Goal: Check status: Check status

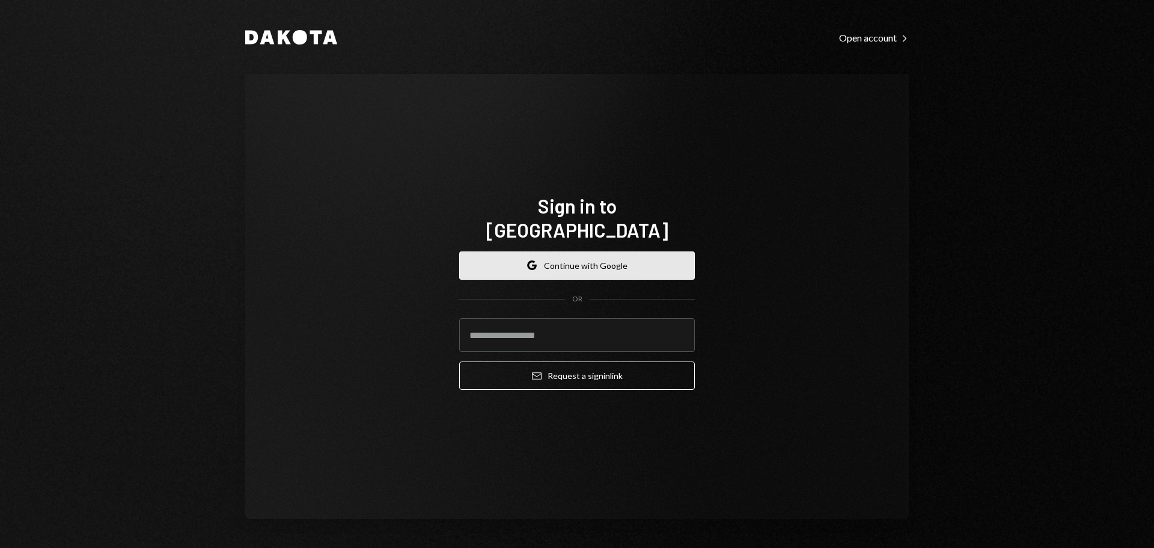
click at [549, 251] on button "Google Continue with Google" at bounding box center [577, 265] width 236 height 28
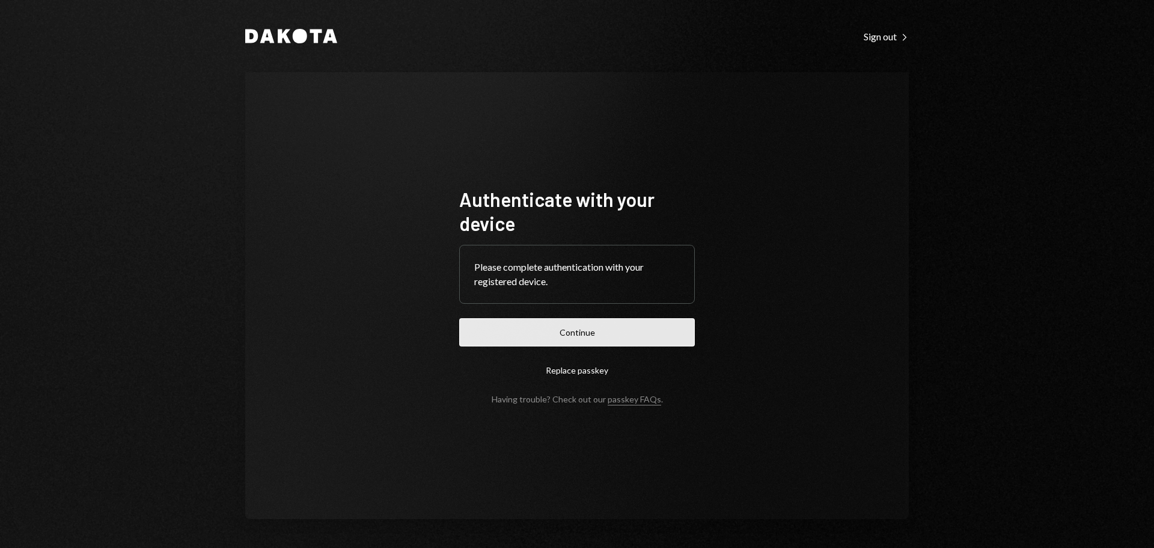
click at [567, 337] on button "Continue" at bounding box center [577, 332] width 236 height 28
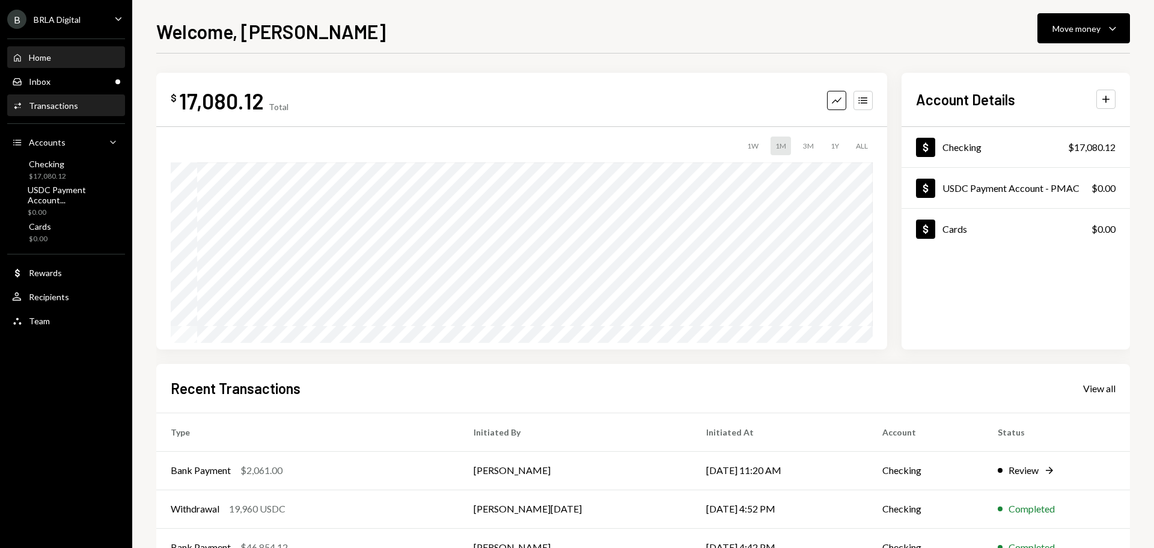
click at [58, 109] on div "Transactions" at bounding box center [53, 105] width 49 height 10
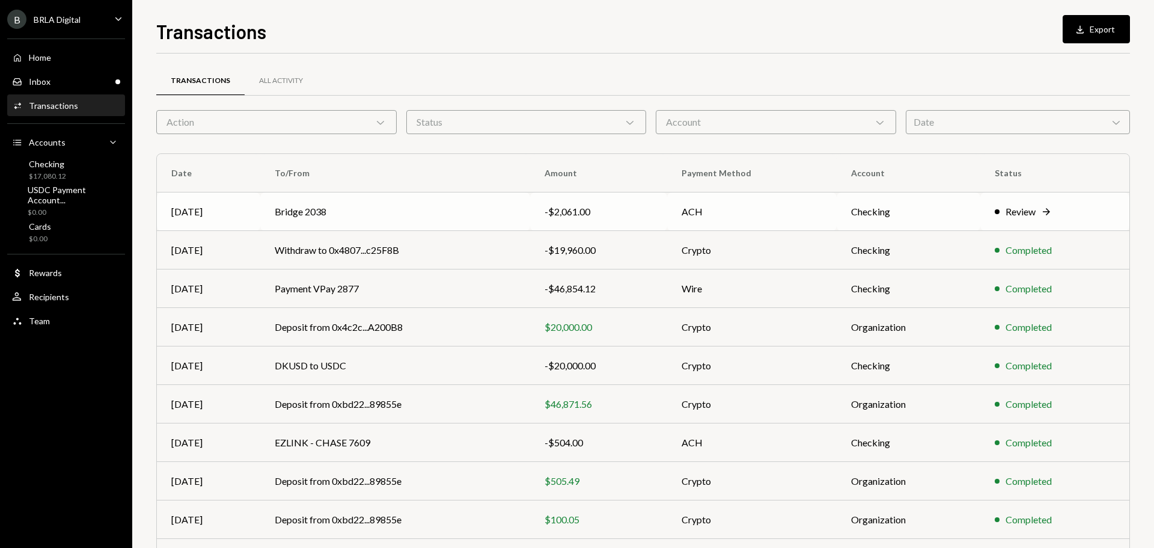
click at [344, 206] on td "Bridge 2038" at bounding box center [395, 211] width 270 height 38
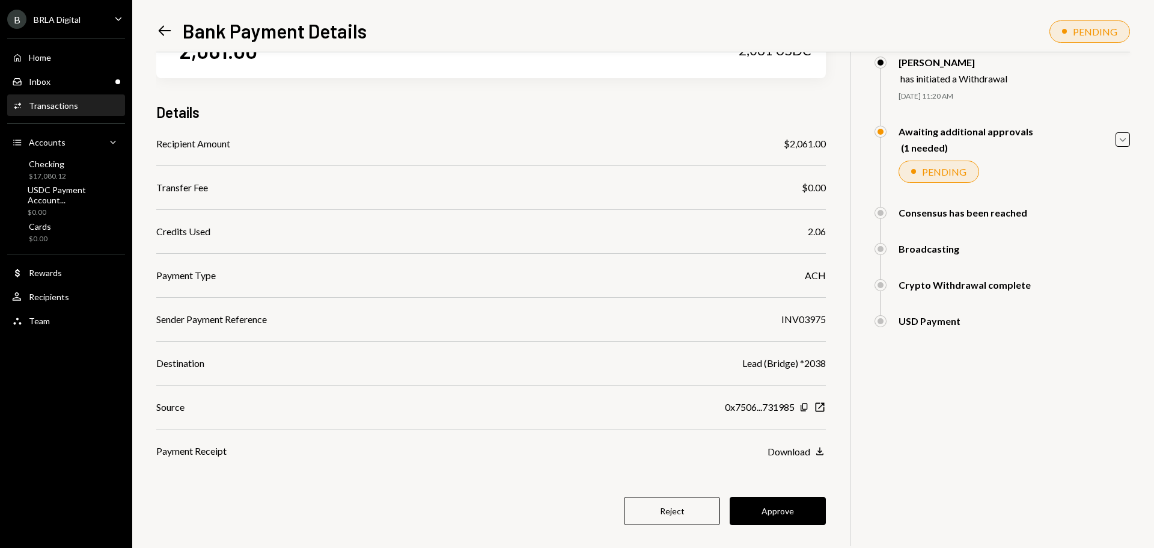
scroll to position [70, 0]
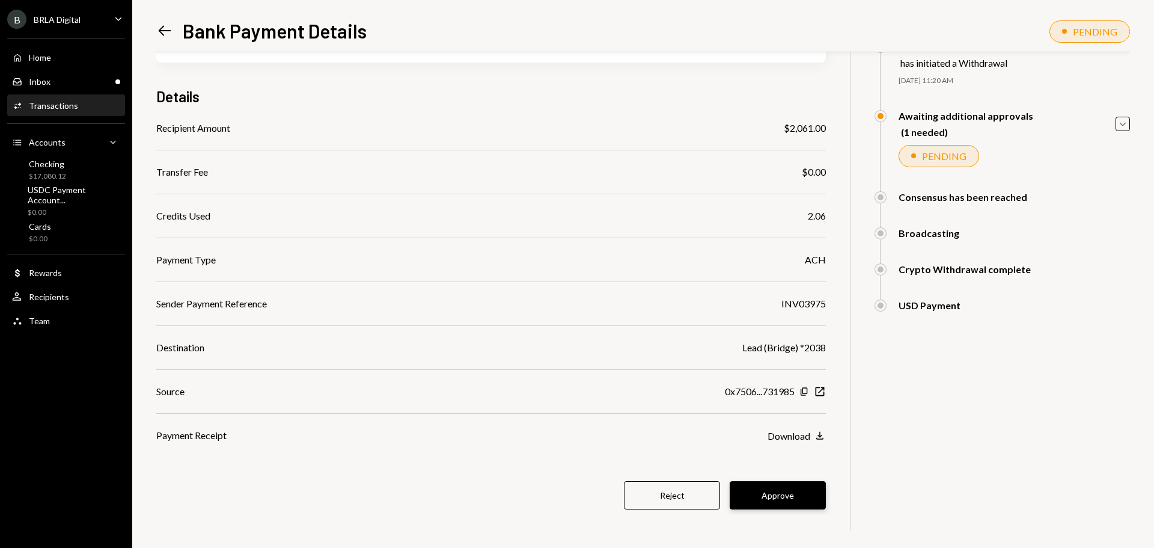
click at [777, 502] on button "Approve" at bounding box center [778, 495] width 96 height 28
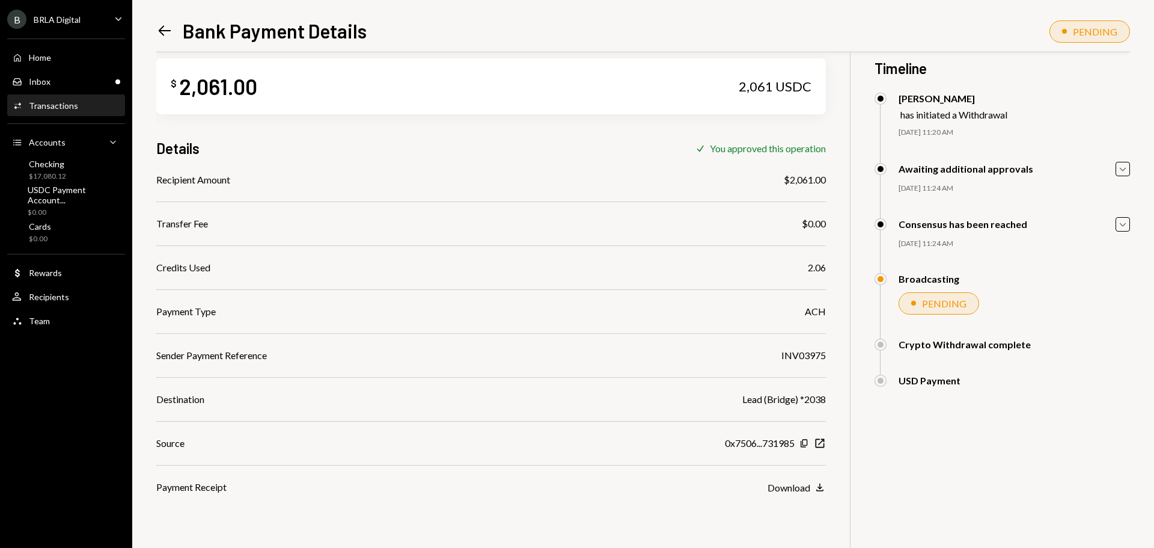
scroll to position [0, 0]
